Goal: Task Accomplishment & Management: Manage account settings

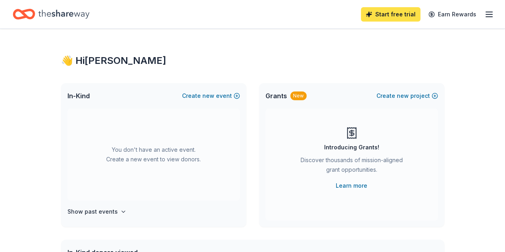
click at [370, 17] on link "Start free trial" at bounding box center [391, 14] width 60 height 14
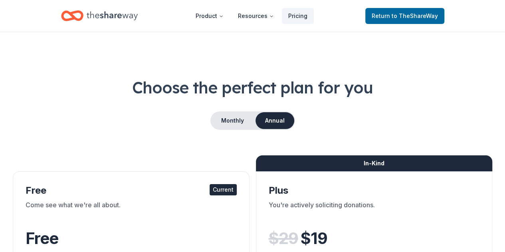
click at [81, 15] on icon "Home" at bounding box center [72, 15] width 22 height 19
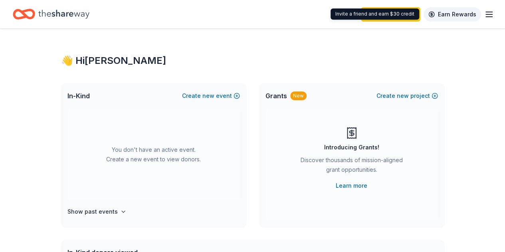
click at [474, 13] on div "Start free trial Earn Rewards" at bounding box center [427, 14] width 133 height 19
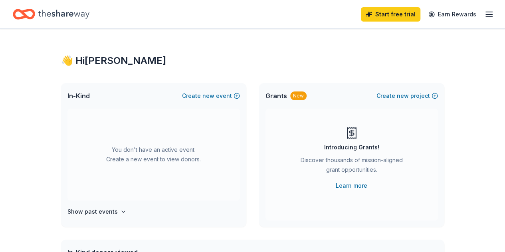
click at [488, 15] on div "Start free trial Earn Rewards" at bounding box center [252, 14] width 505 height 28
click at [484, 15] on icon "button" at bounding box center [489, 15] width 10 height 10
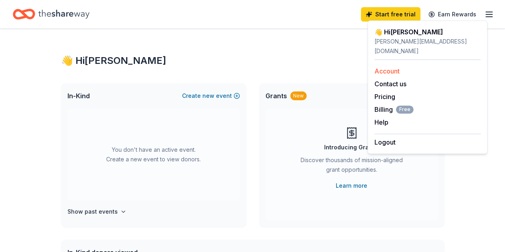
click at [397, 67] on link "Account" at bounding box center [387, 71] width 25 height 8
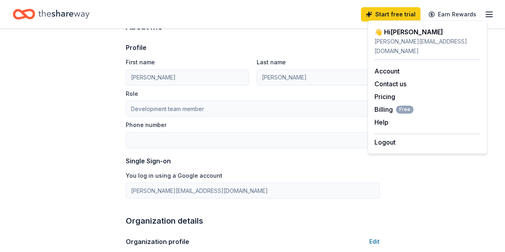
scroll to position [46, 0]
click at [317, 124] on div "Phone number" at bounding box center [253, 133] width 254 height 28
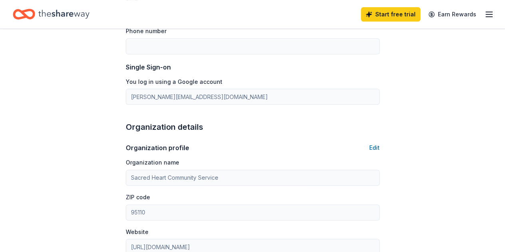
scroll to position [0, 0]
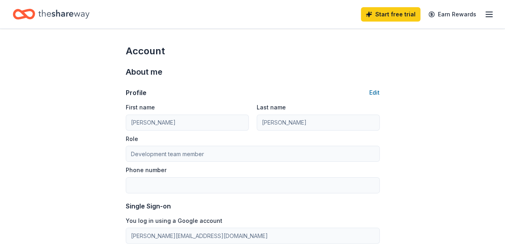
click at [477, 11] on div "Start free trial Earn Rewards" at bounding box center [427, 14] width 133 height 19
click at [488, 11] on div "Start free trial Earn Rewards" at bounding box center [252, 14] width 505 height 28
click at [484, 12] on icon "button" at bounding box center [489, 15] width 10 height 10
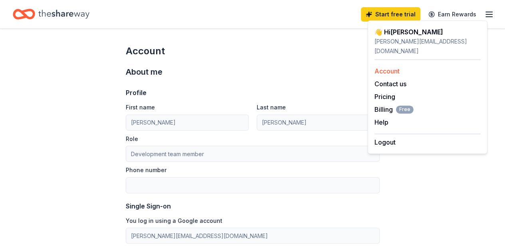
click at [393, 67] on link "Account" at bounding box center [387, 71] width 25 height 8
click at [35, 15] on icon "Home" at bounding box center [24, 14] width 22 height 19
